Goal: Find specific page/section: Find specific page/section

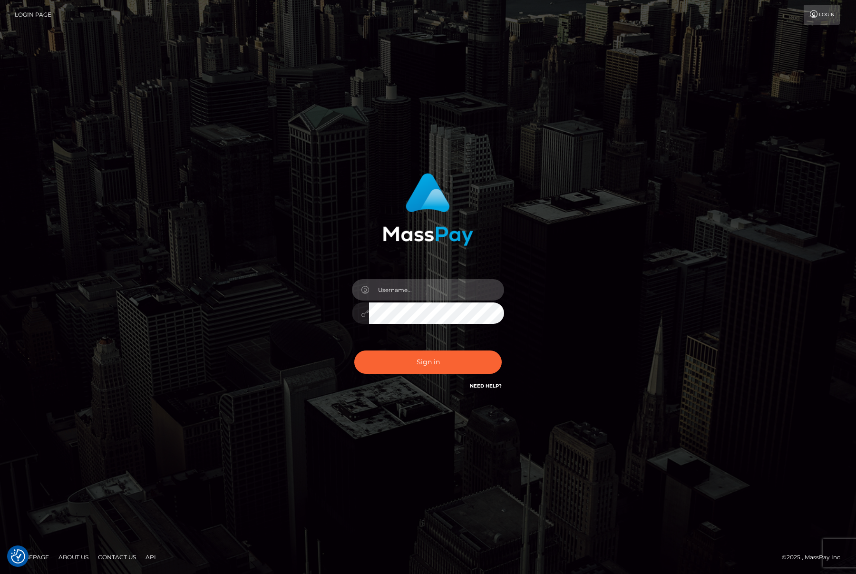
click at [418, 291] on input "text" at bounding box center [436, 289] width 135 height 21
type input "[PERSON_NAME].ievpro"
click at [354, 351] on button "Sign in" at bounding box center [427, 362] width 147 height 23
click at [421, 293] on input "text" at bounding box center [436, 289] width 135 height 21
type input "[PERSON_NAME].ievpro"
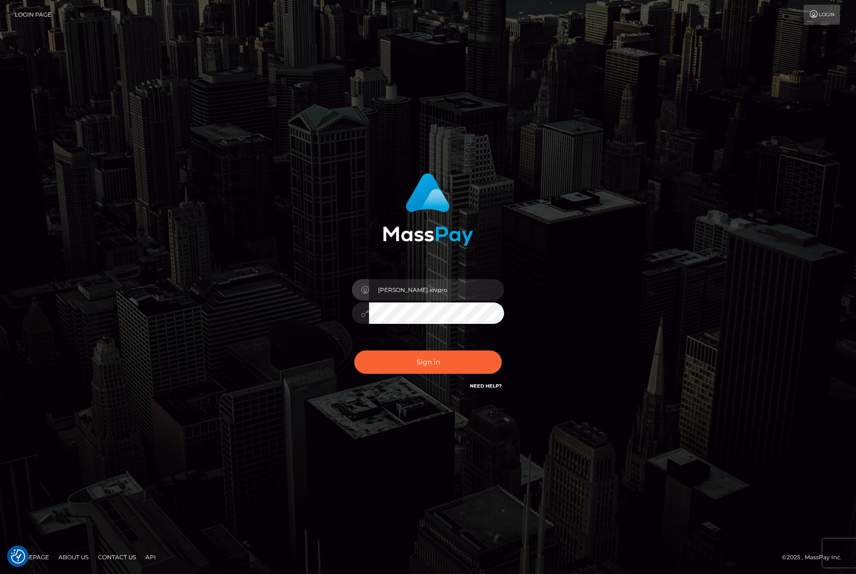
click at [354, 351] on button "Sign in" at bounding box center [427, 362] width 147 height 23
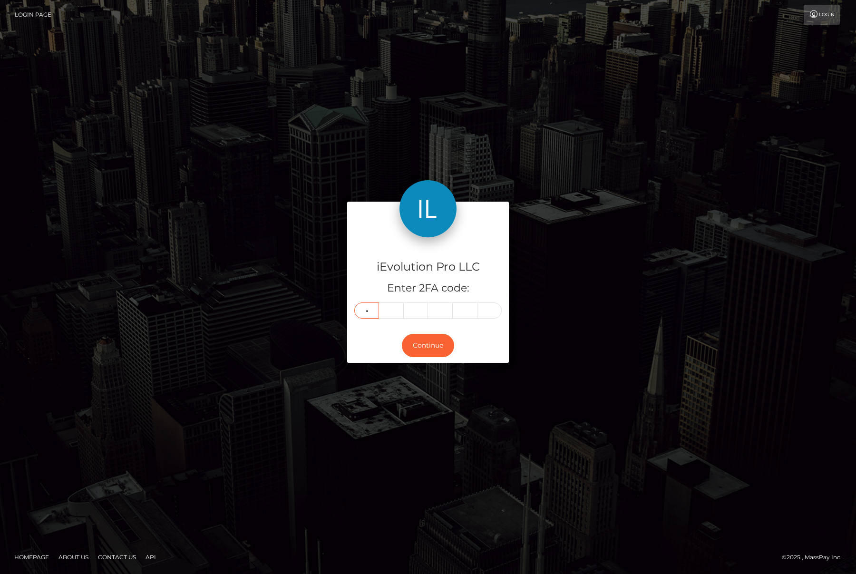
type input "0"
type input "3"
type input "4"
type input "8"
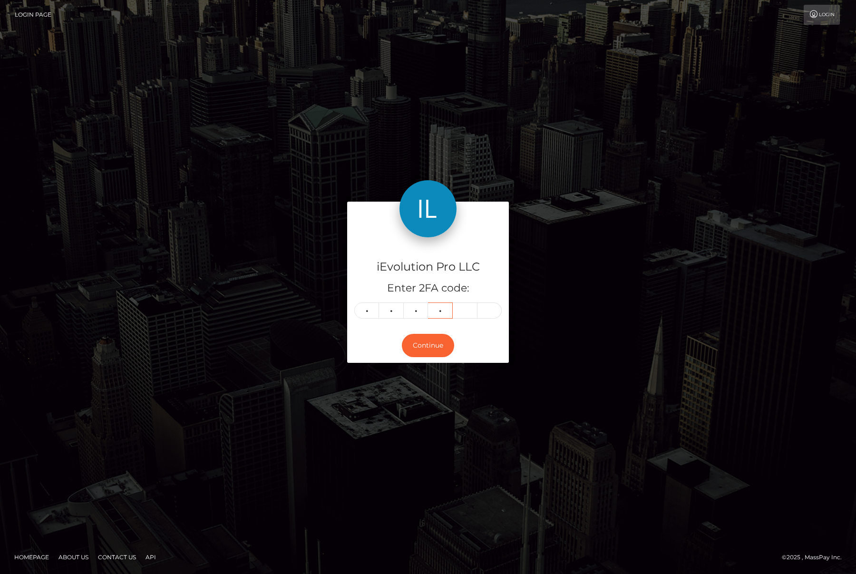
type input "1"
type input "9"
type input "6"
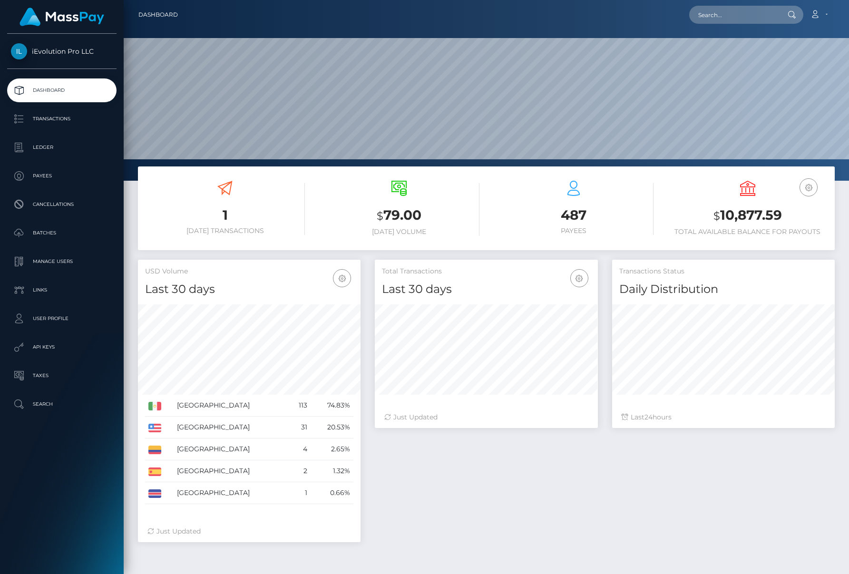
scroll to position [169, 223]
click at [60, 121] on p "Transactions" at bounding box center [62, 119] width 102 height 14
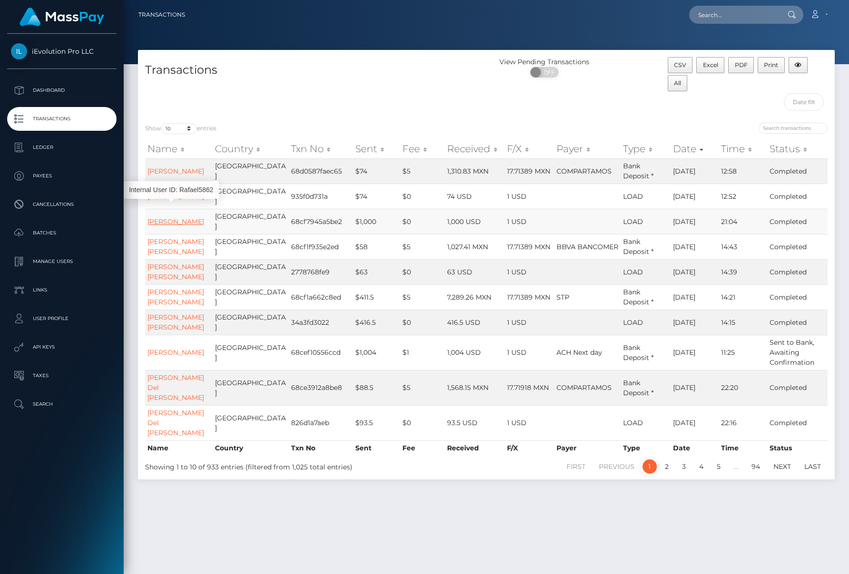
click at [163, 217] on link "Rafael Cabrera Ramirez" at bounding box center [175, 221] width 57 height 9
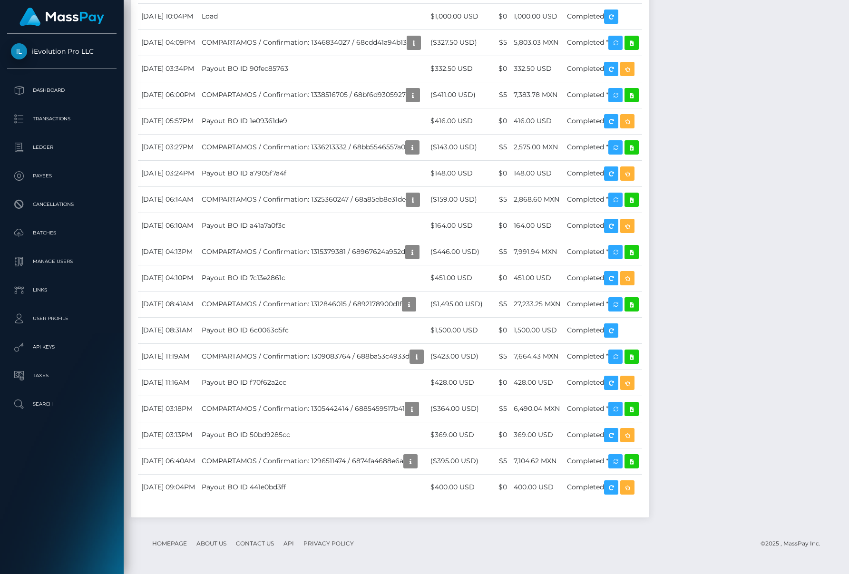
scroll to position [1956, 0]
